Goal: Task Accomplishment & Management: Complete application form

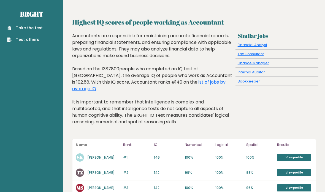
click at [200, 81] on link "list of jobs by average IQ" at bounding box center [148, 85] width 153 height 13
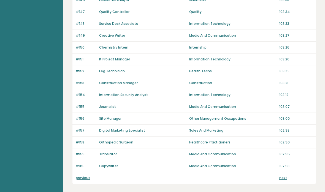
scroll to position [398, 0]
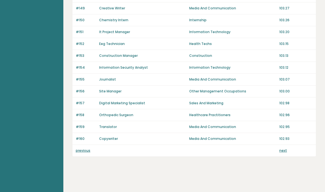
click at [86, 152] on link "previous" at bounding box center [83, 150] width 15 height 5
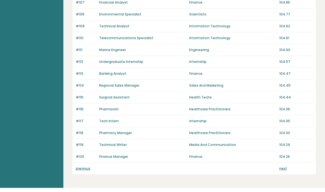
scroll to position [398, 0]
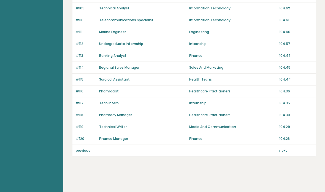
click at [77, 151] on link "previous" at bounding box center [83, 150] width 15 height 5
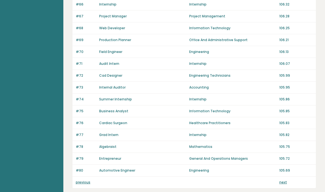
scroll to position [376, 0]
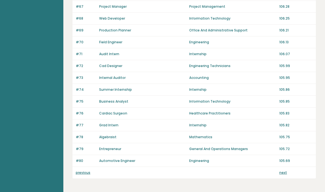
click at [79, 174] on link "previous" at bounding box center [83, 172] width 15 height 5
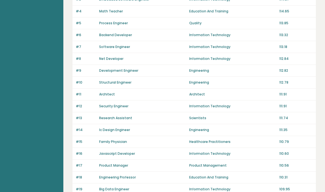
scroll to position [94, 0]
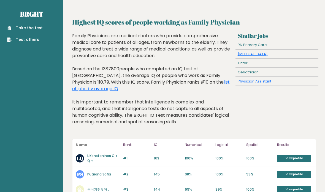
click at [20, 28] on link "Take the test" at bounding box center [25, 28] width 36 height 6
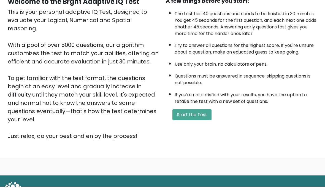
scroll to position [77, 0]
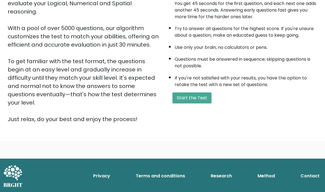
click at [202, 103] on button "Start the Test" at bounding box center [191, 97] width 39 height 11
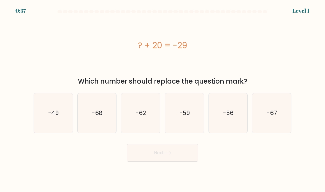
click at [50, 117] on text "-49" at bounding box center [53, 113] width 10 height 8
click at [163, 99] on input "a. -49" at bounding box center [163, 97] width 0 height 3
radio input "true"
click at [194, 161] on button "Next" at bounding box center [163, 153] width 72 height 18
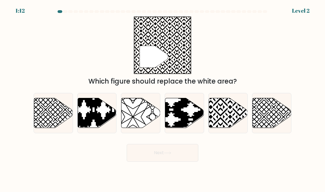
scroll to position [6, 0]
click at [225, 115] on icon at bounding box center [228, 113] width 39 height 30
click at [163, 99] on input "e." at bounding box center [163, 97] width 0 height 3
radio input "true"
click at [174, 161] on button "Next" at bounding box center [163, 153] width 72 height 18
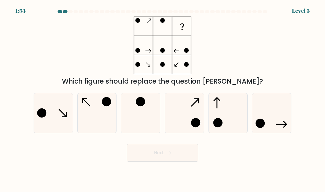
scroll to position [0, 0]
click at [99, 120] on icon at bounding box center [97, 113] width 39 height 39
click at [163, 99] on input "b." at bounding box center [163, 97] width 0 height 3
radio input "true"
click at [193, 161] on button "Next" at bounding box center [163, 153] width 72 height 18
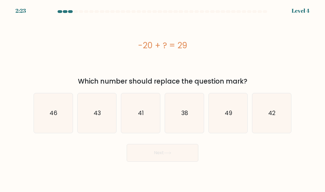
click at [229, 117] on text "49" at bounding box center [228, 113] width 7 height 8
click at [163, 99] on input "e. 49" at bounding box center [163, 97] width 0 height 3
radio input "true"
click at [175, 161] on button "Next" at bounding box center [163, 153] width 72 height 18
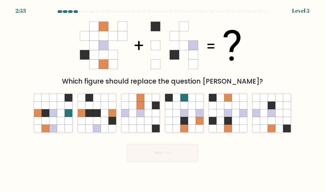
click at [228, 109] on icon at bounding box center [228, 105] width 8 height 8
click at [163, 99] on input "e." at bounding box center [163, 97] width 0 height 3
radio input "true"
click at [191, 159] on button "Next" at bounding box center [163, 153] width 72 height 18
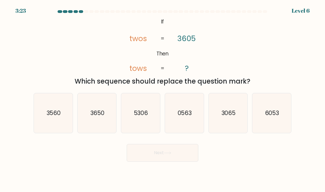
click at [231, 117] on text "3065" at bounding box center [228, 113] width 14 height 8
click at [163, 99] on input "e. 3065" at bounding box center [163, 97] width 0 height 3
radio input "true"
click at [179, 160] on button "Next" at bounding box center [163, 153] width 72 height 18
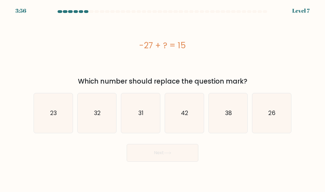
click at [182, 130] on icon "42" at bounding box center [184, 113] width 39 height 39
click at [163, 99] on input "d. 42" at bounding box center [163, 97] width 0 height 3
radio input "true"
click at [187, 161] on button "Next" at bounding box center [163, 153] width 72 height 18
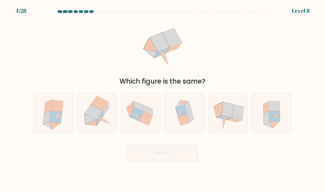
click at [187, 114] on icon at bounding box center [188, 107] width 7 height 13
click at [163, 99] on input "d." at bounding box center [163, 97] width 0 height 3
radio input "true"
click at [193, 161] on button "Next" at bounding box center [163, 153] width 72 height 18
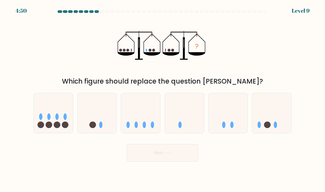
click at [94, 118] on icon at bounding box center [97, 113] width 39 height 32
click at [163, 99] on input "b." at bounding box center [163, 97] width 0 height 3
radio input "true"
click at [195, 160] on button "Next" at bounding box center [163, 153] width 72 height 18
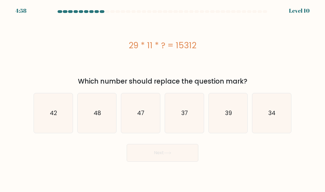
click at [96, 117] on text "48" at bounding box center [97, 113] width 7 height 8
click at [163, 99] on input "b. 48" at bounding box center [163, 97] width 0 height 3
radio input "true"
click at [176, 161] on button "Next" at bounding box center [163, 153] width 72 height 18
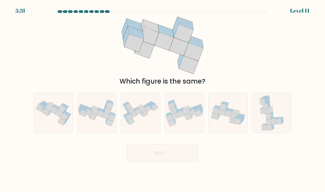
click at [50, 120] on icon at bounding box center [53, 112] width 39 height 29
click at [163, 99] on input "a." at bounding box center [163, 97] width 0 height 3
radio input "true"
click at [191, 161] on button "Next" at bounding box center [163, 153] width 72 height 18
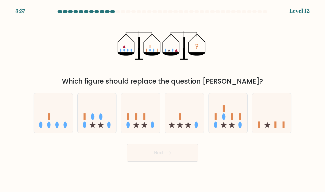
click at [277, 127] on icon at bounding box center [271, 113] width 39 height 32
click at [163, 99] on input "f." at bounding box center [163, 97] width 0 height 3
radio input "true"
click at [182, 158] on button "Next" at bounding box center [163, 153] width 72 height 18
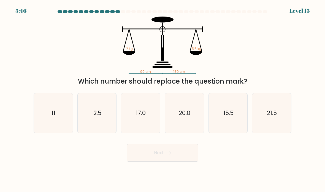
click at [89, 119] on icon "2.5" at bounding box center [97, 113] width 39 height 39
click at [163, 99] on input "b. 2.5" at bounding box center [163, 97] width 0 height 3
radio input "true"
click at [183, 157] on button "Next" at bounding box center [163, 153] width 72 height 18
